Goal: Communication & Community: Answer question/provide support

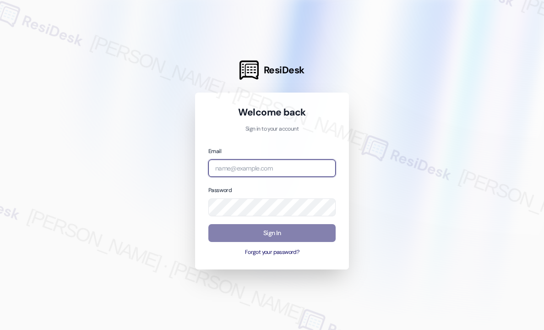
click at [286, 170] on input "email" at bounding box center [271, 168] width 127 height 18
type input "automated-surveys-haven_residential-john-roy.roles@haven_residential.com"
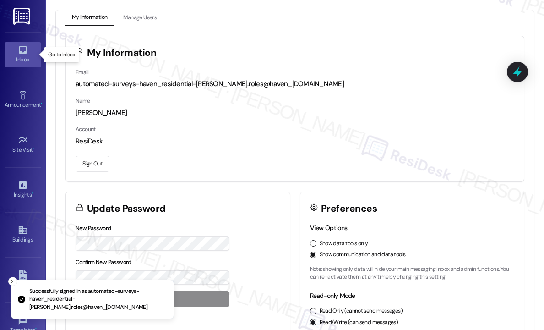
click at [22, 52] on icon at bounding box center [23, 50] width 10 height 10
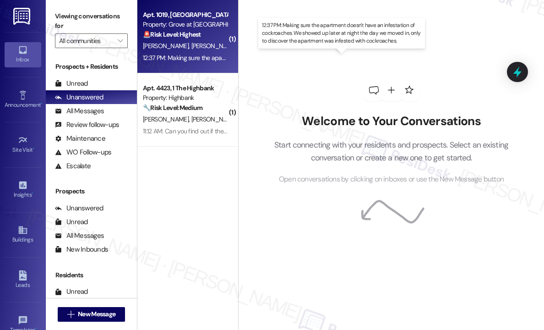
click at [201, 58] on div "12:37 PM: Making sure the apartment doesn't have an infestation of cockroaches.…" at bounding box center [401, 58] width 517 height 8
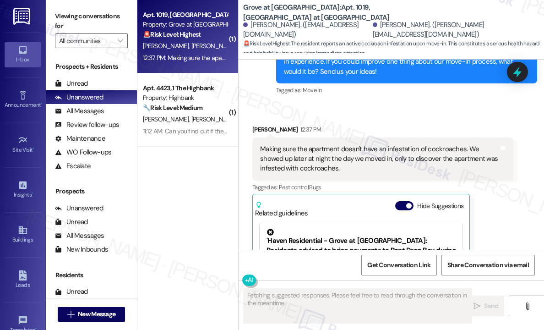
scroll to position [1785, 0]
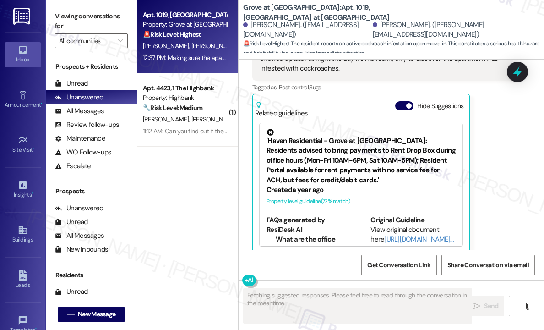
click at [498, 157] on div "Tammy Lien 12:37 PM Making sure the apartment doesn't have an infestation of co…" at bounding box center [382, 139] width 261 height 228
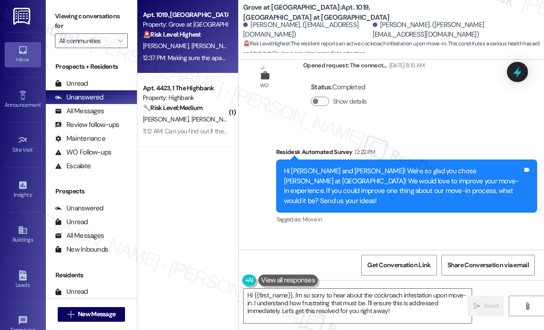
scroll to position [1648, 0]
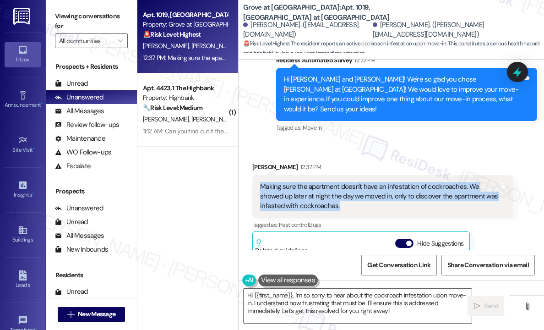
drag, startPoint x: 368, startPoint y: 196, endPoint x: 262, endPoint y: 175, distance: 107.3
click at [262, 182] on div "Making sure the apartment doesn't have an infestation of cockroaches. We showed…" at bounding box center [379, 196] width 238 height 29
copy div "Making sure the apartment doesn't have an infestation of cockroaches. We showed…"
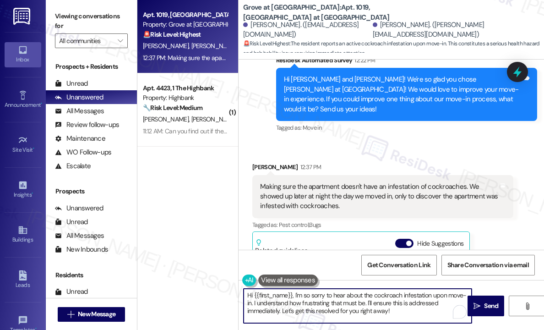
drag, startPoint x: 417, startPoint y: 311, endPoint x: 293, endPoint y: 296, distance: 124.9
click at [293, 296] on textarea "Hi {{first_name}}, I'm so sorry to hear about the cockroach infestation upon mo…" at bounding box center [357, 305] width 228 height 34
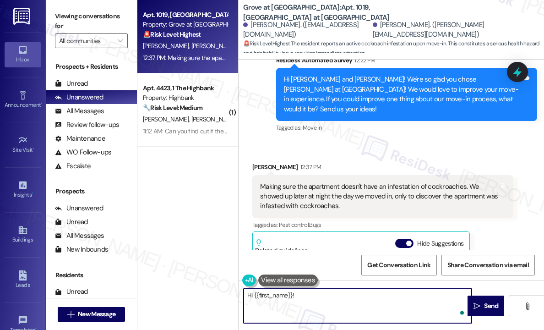
paste textarea "Thanks for letting me know — can you share if you’re still seeing cockroaches n…"
type textarea "Hi {{first_name}}! Thanks for letting me know — can you share if you’re still s…"
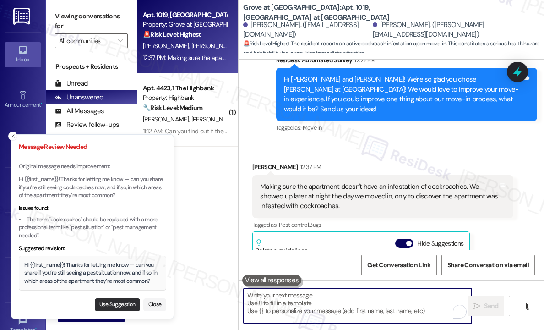
click at [103, 304] on button "Use Suggestion" at bounding box center [117, 304] width 45 height 13
type textarea "Hi {{first_name}}! Thanks for letting me know — can you share if you’re still s…"
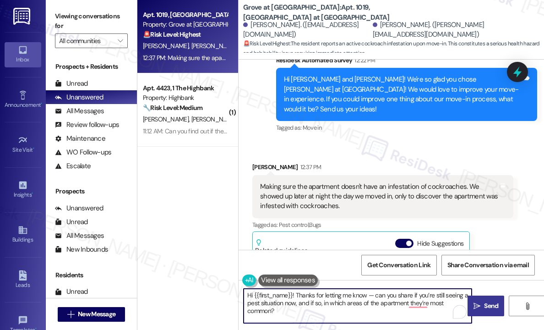
click at [482, 302] on span "Send" at bounding box center [491, 306] width 18 height 10
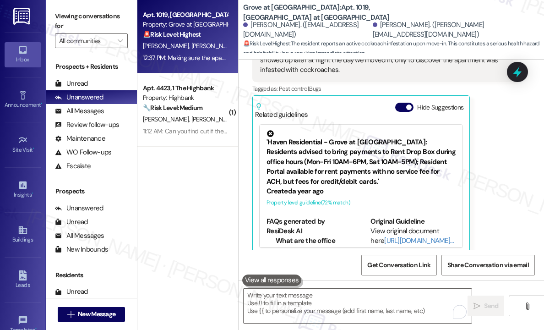
scroll to position [1785, 0]
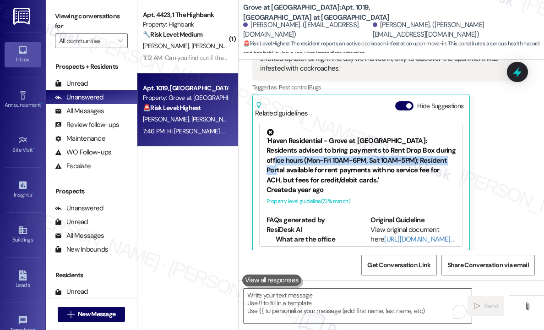
drag, startPoint x: 508, startPoint y: 146, endPoint x: 501, endPoint y: 139, distance: 10.0
click at [505, 144] on div "Tammy Lien 12:37 PM Making sure the apartment doesn't have an infestation of co…" at bounding box center [382, 139] width 261 height 228
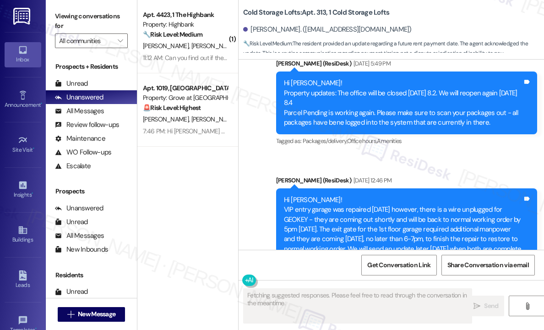
scroll to position [14117, 0]
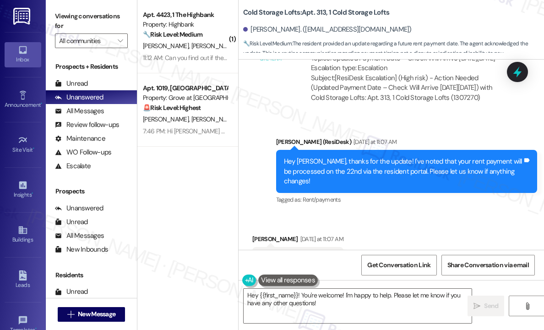
click at [373, 213] on div "Received via SMS Janelle Sardis Yesterday at 11:07 AM Thank you! Tags and notes…" at bounding box center [390, 251] width 305 height 77
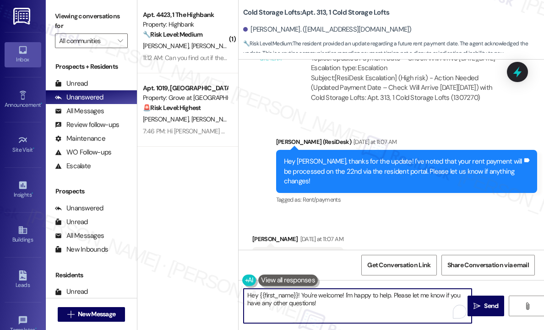
drag, startPoint x: 338, startPoint y: 303, endPoint x: 300, endPoint y: 296, distance: 38.2
click at [300, 296] on textarea "Hey {{first_name}}! You're welcome! I'm happy to help. Please let me know if yo…" at bounding box center [357, 305] width 228 height 34
paste textarea "The site team wanted to let you know that they have noted your account for paym…"
type textarea "Hey {{first_name}}! The site team wanted to let you know that they have noted y…"
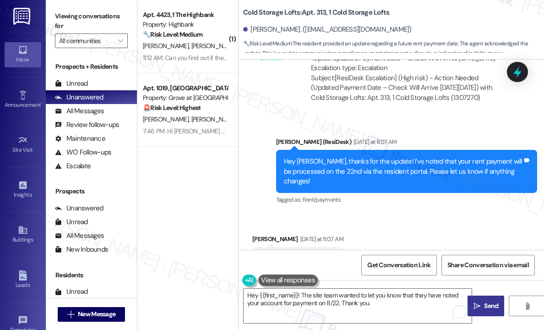
click at [484, 307] on span "Send" at bounding box center [491, 306] width 14 height 10
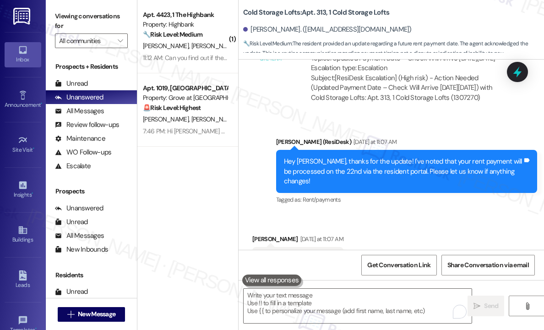
click at [377, 62] on div "ResiDesk escalation to site team -> Risk Level: High risk Topics: Updated Payme…" at bounding box center [408, 68] width 210 height 82
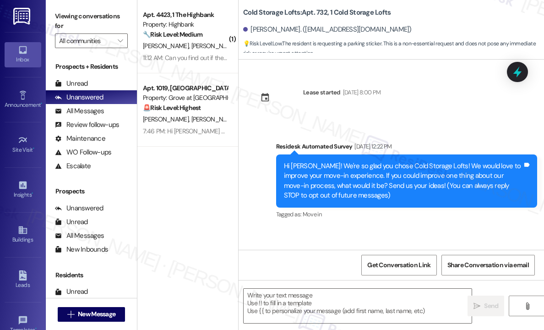
scroll to position [10056, 0]
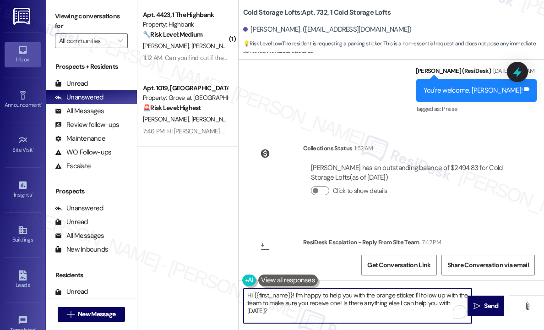
drag, startPoint x: 347, startPoint y: 311, endPoint x: 296, endPoint y: 295, distance: 54.3
click at [296, 295] on textarea "Hi {{first_name}}! I'm happy to help you with the orange sticker. I'll follow u…" at bounding box center [357, 305] width 228 height 34
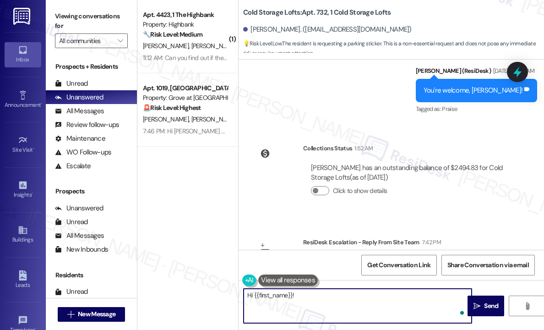
paste textarea "The site team wanted to let you know that if you need a pass, you will first ne…"
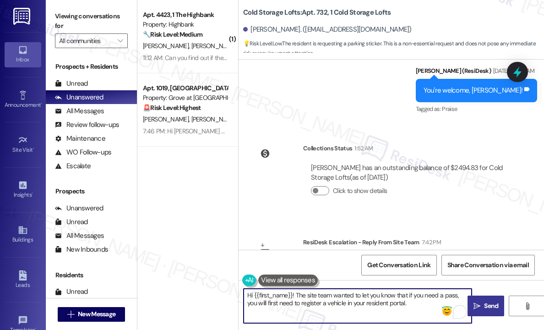
type textarea "Hi {{first_name}}! The site team wanted to let you know that if you need a pass…"
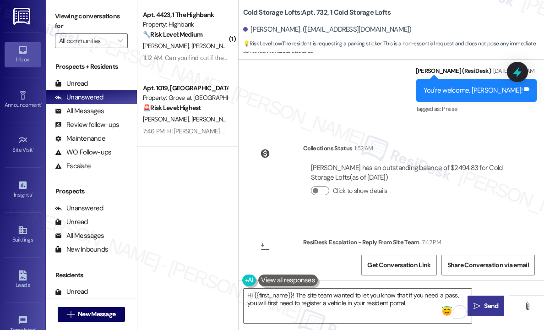
click at [487, 303] on span "Send" at bounding box center [491, 306] width 14 height 10
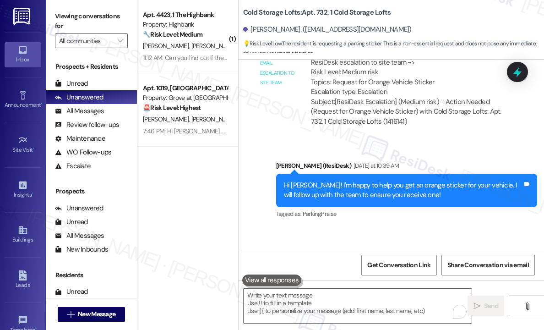
scroll to position [9791, 0]
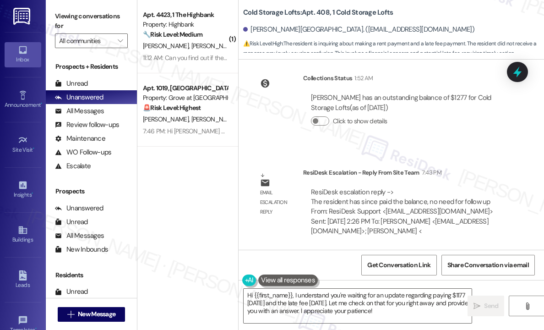
scroll to position [12972, 0]
click at [486, 159] on div "Survey, sent via SMS Residesk Automated Survey Dec 04, 2024 at 12:25 PM Hi Swav…" at bounding box center [390, 154] width 305 height 190
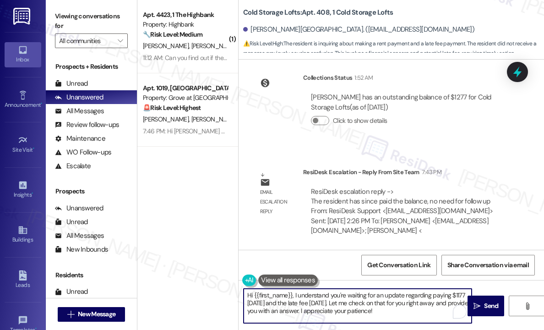
drag, startPoint x: 406, startPoint y: 313, endPoint x: 293, endPoint y: 293, distance: 114.7
click at [293, 293] on textarea "Hi {{first_name}}, I understand you're waiting for an update regarding paying $…" at bounding box center [357, 305] width 228 height 34
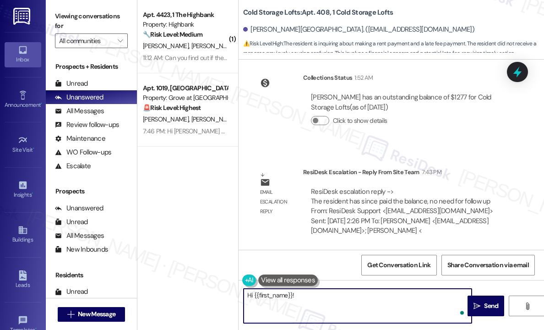
paste textarea "The site team confirmed that your balance has been paid. We appreciate you taki…"
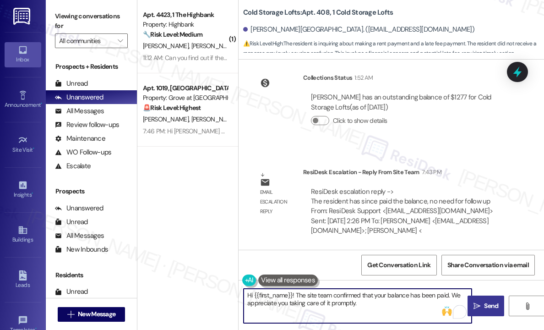
type textarea "Hi {{first_name}}! The site team confirmed that your balance has been paid. We …"
click at [479, 306] on icon "" at bounding box center [476, 305] width 7 height 7
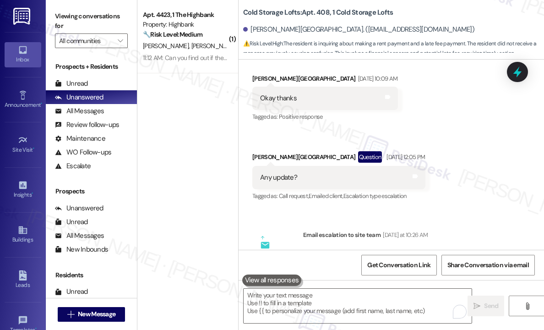
scroll to position [12565, 0]
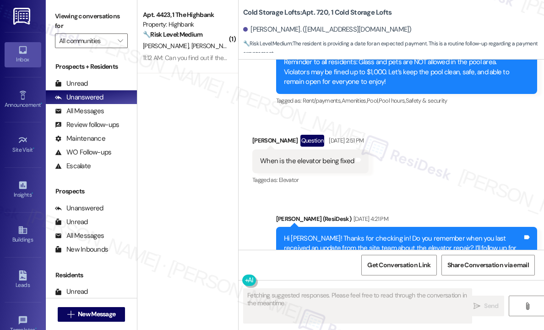
scroll to position [15944, 0]
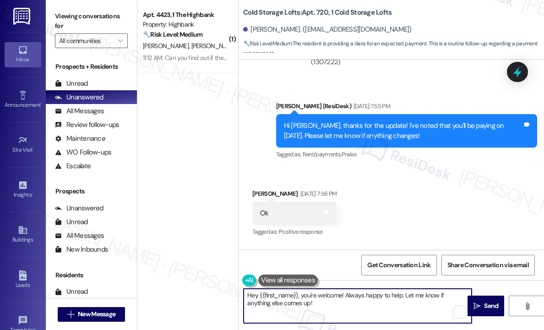
drag, startPoint x: 306, startPoint y: 304, endPoint x: 300, endPoint y: 295, distance: 11.6
click at [300, 295] on textarea "Hey {{first_name}}, you're welcome! Always happy to help. Let me know if anythi…" at bounding box center [357, 305] width 228 height 34
paste textarea "The site team wanted to let you know that they have noted your account for a PT…"
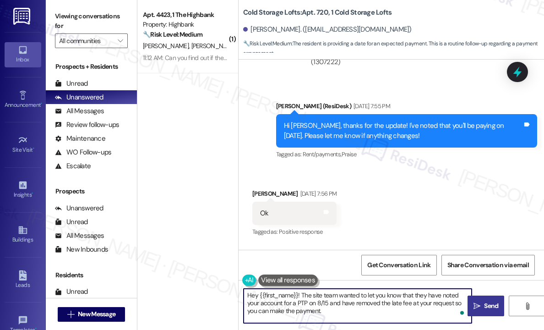
type textarea "Hey {{first_name}}! The site team wanted to let you know that they have noted y…"
click at [475, 300] on button " Send" at bounding box center [485, 305] width 37 height 21
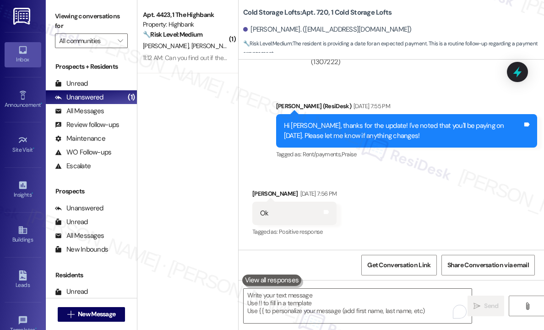
click at [460, 184] on div "Received via SMS [PERSON_NAME] [DATE] 7:56 PM Ok Tags and notes Tagged as: Posi…" at bounding box center [390, 239] width 305 height 142
click at [480, 186] on div "Received via SMS [PERSON_NAME] [DATE] 7:56 PM Ok Tags and notes Tagged as: Posi…" at bounding box center [390, 239] width 305 height 142
